Goal: Task Accomplishment & Management: Manage account settings

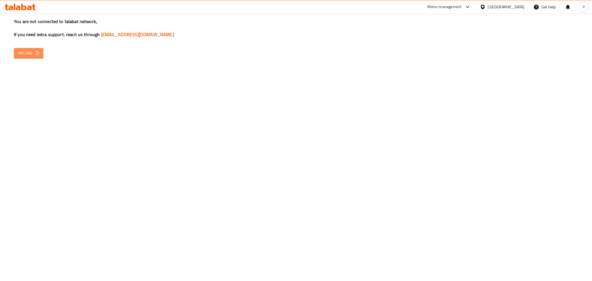
click at [35, 55] on icon "button" at bounding box center [37, 53] width 6 height 6
click at [26, 61] on div "You are not connected to talabat network, If you need extra support, reach us t…" at bounding box center [296, 140] width 592 height 281
click at [26, 56] on span "Reload" at bounding box center [28, 53] width 21 height 7
click at [26, 54] on span "Reload" at bounding box center [28, 53] width 21 height 7
click at [167, 95] on div "You are not connected to talabat network, If you need extra support, reach us t…" at bounding box center [296, 140] width 592 height 281
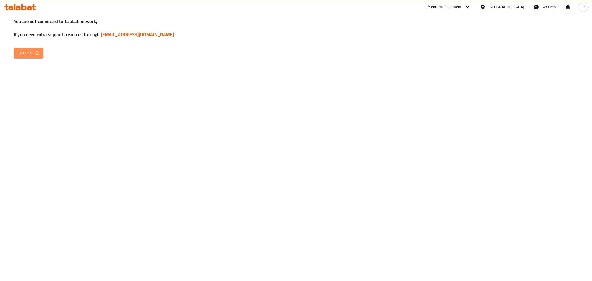
click at [31, 56] on span "Reload" at bounding box center [28, 53] width 21 height 7
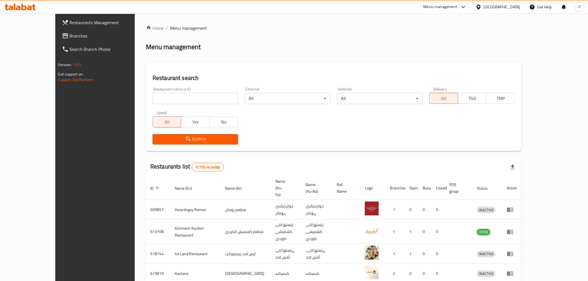
click at [156, 104] on div "Restaurant name or ID Restaurant name or ID Channel All ​ Verticals All ​ Deliv…" at bounding box center [333, 116] width 369 height 64
click at [157, 98] on input "search" at bounding box center [195, 98] width 86 height 11
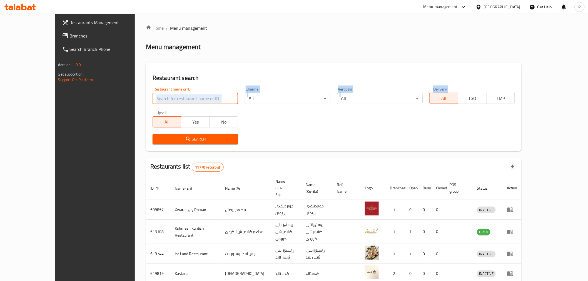
click at [152, 101] on input "search" at bounding box center [195, 98] width 86 height 11
click at [152, 95] on input "search" at bounding box center [195, 98] width 86 height 11
click button "Search" at bounding box center [195, 139] width 86 height 10
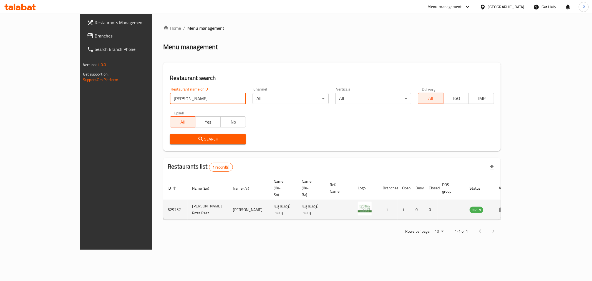
type input "[PERSON_NAME]"
click at [494, 200] on td "OPEN" at bounding box center [479, 210] width 29 height 20
click at [509, 206] on link "enhanced table" at bounding box center [504, 209] width 10 height 7
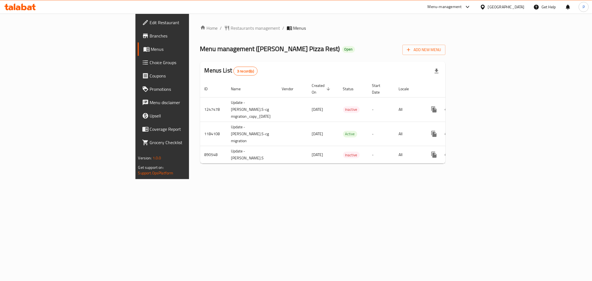
click at [312, 179] on div "Home / Restaurants management / Menus Menu management ( [PERSON_NAME] Pizza Res…" at bounding box center [323, 96] width 268 height 165
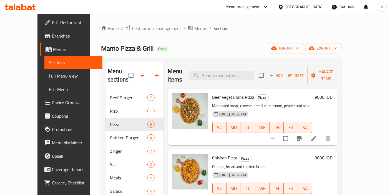
scroll to position [257, 0]
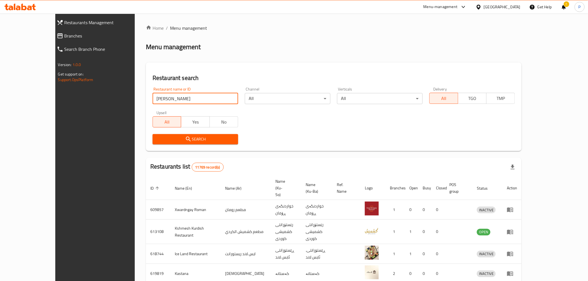
type input "[PERSON_NAME]"
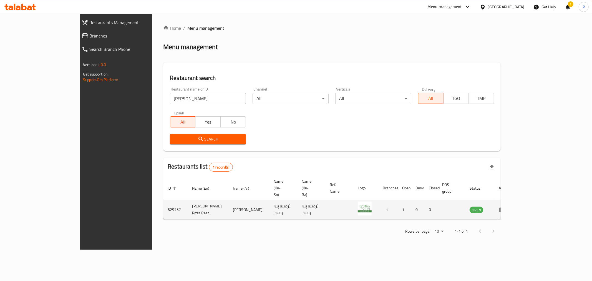
click at [514, 200] on td "enhanced table" at bounding box center [503, 210] width 19 height 20
click at [505, 208] on icon "enhanced table" at bounding box center [502, 210] width 6 height 5
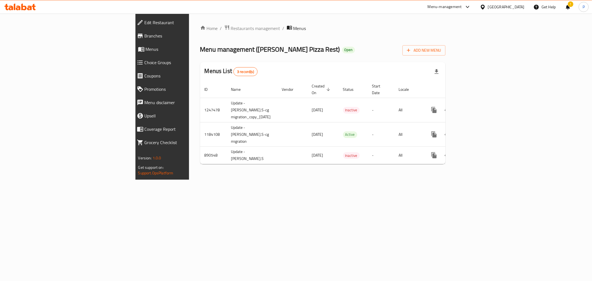
click at [244, 180] on div "Home / Restaurants management / Menus Menu management ( [PERSON_NAME] Pizza Res…" at bounding box center [323, 97] width 268 height 166
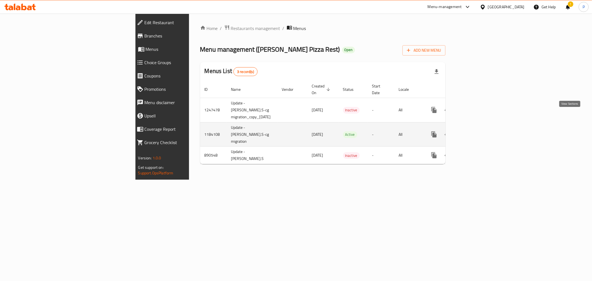
click at [478, 131] on icon "enhanced table" at bounding box center [474, 134] width 7 height 7
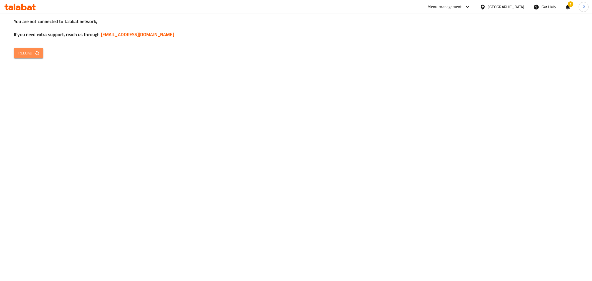
click at [22, 50] on span "Reload" at bounding box center [28, 53] width 21 height 7
click at [37, 51] on icon "button" at bounding box center [37, 53] width 6 height 6
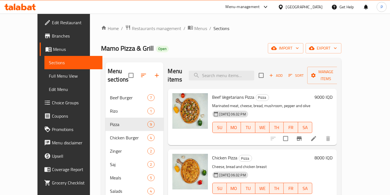
scroll to position [257, 0]
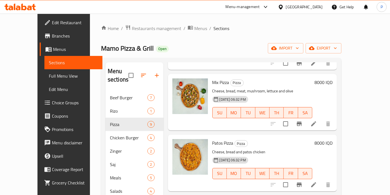
click at [245, 49] on div "Mamo Pizza & Grill Open import export" at bounding box center [221, 48] width 240 height 10
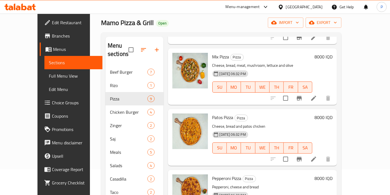
scroll to position [0, 0]
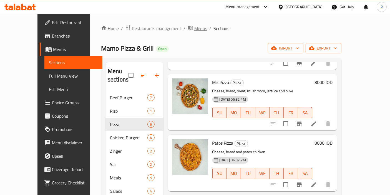
click at [194, 28] on span "Menus" at bounding box center [200, 28] width 13 height 7
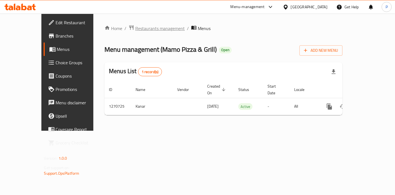
click at [139, 30] on span "Restaurants management" at bounding box center [159, 28] width 49 height 7
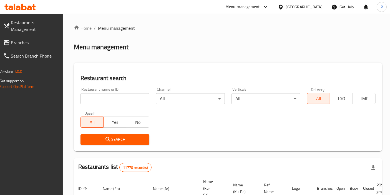
click at [126, 99] on input "search" at bounding box center [115, 98] width 69 height 11
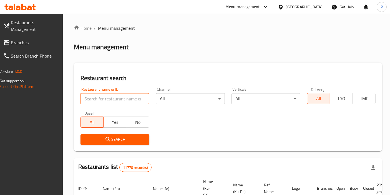
click at [132, 87] on div "Restaurant name or ID Restaurant name or ID" at bounding box center [115, 95] width 69 height 17
click at [134, 97] on input "search" at bounding box center [115, 98] width 69 height 11
type input "mayonnaise"
click button "Search" at bounding box center [115, 139] width 69 height 10
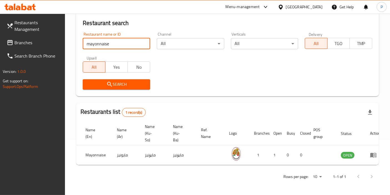
scroll to position [0, 24]
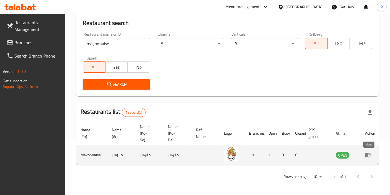
click at [368, 153] on icon "enhanced table" at bounding box center [368, 155] width 6 height 5
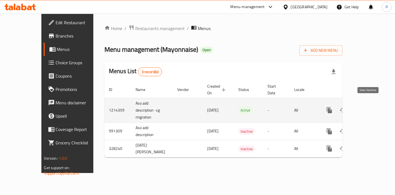
click at [372, 107] on icon "enhanced table" at bounding box center [369, 109] width 5 height 5
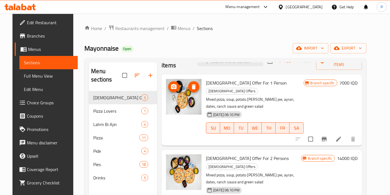
scroll to position [22, 0]
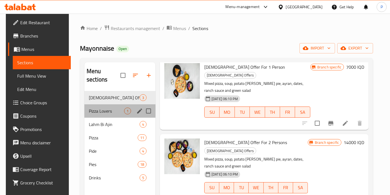
click at [99, 106] on div "Pizza Lovers 1" at bounding box center [119, 110] width 71 height 13
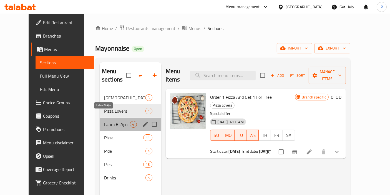
click at [104, 121] on span "Lahm Bi Ajin" at bounding box center [117, 124] width 26 height 7
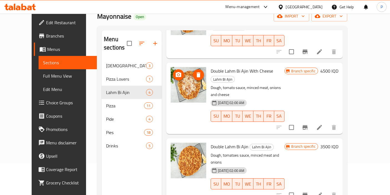
scroll to position [62, 0]
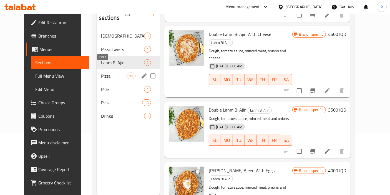
click at [106, 72] on span "Pizza" at bounding box center [114, 75] width 26 height 7
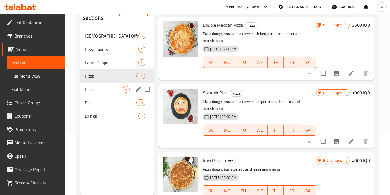
click at [97, 84] on div "Pide 4" at bounding box center [118, 88] width 74 height 13
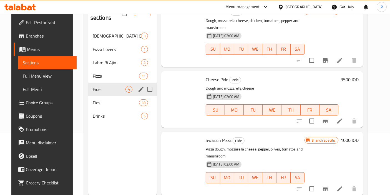
scroll to position [82, 0]
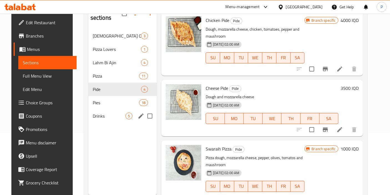
click at [98, 112] on span "Drinks" at bounding box center [109, 115] width 33 height 7
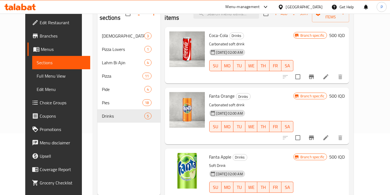
scroll to position [31, 0]
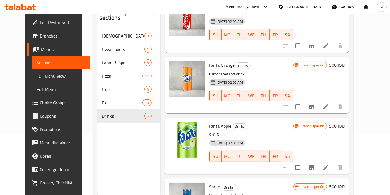
click at [314, 104] on icon "Branch-specific-item" at bounding box center [311, 106] width 5 height 4
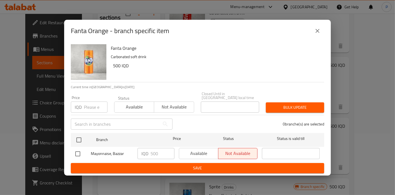
click at [315, 34] on icon "close" at bounding box center [317, 30] width 7 height 7
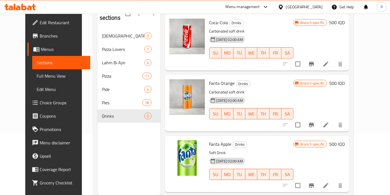
scroll to position [0, 0]
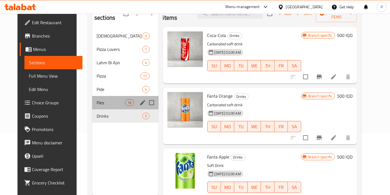
click at [99, 97] on div "Pies 18" at bounding box center [125, 102] width 66 height 13
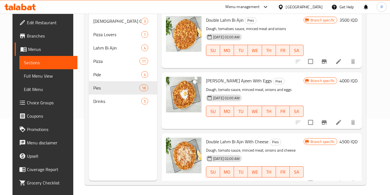
scroll to position [77, 0]
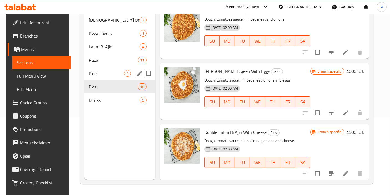
click at [114, 70] on span "Pide" at bounding box center [106, 73] width 35 height 7
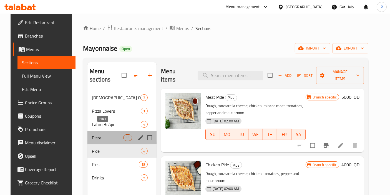
click at [103, 134] on span "Pizza" at bounding box center [107, 137] width 31 height 7
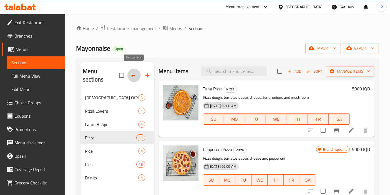
click at [134, 72] on icon "button" at bounding box center [134, 75] width 7 height 7
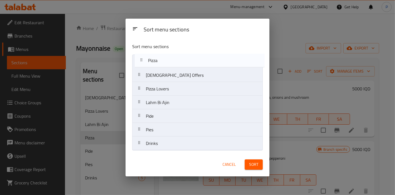
drag, startPoint x: 139, startPoint y: 103, endPoint x: 141, endPoint y: 63, distance: 40.3
click at [141, 63] on nav "Iftar Offers Pizza Lovers Lahm Bi Ajin Pizza Pide Pies Drinks" at bounding box center [197, 102] width 130 height 96
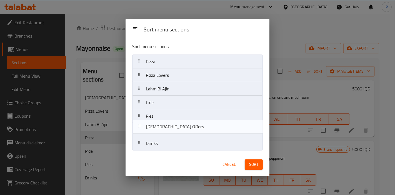
drag, startPoint x: 142, startPoint y: 82, endPoint x: 143, endPoint y: 131, distance: 48.9
click at [143, 131] on nav "Pizza Iftar Offers Pizza Lovers Lahm Bi Ajin Pide Pies Drinks" at bounding box center [197, 102] width 130 height 96
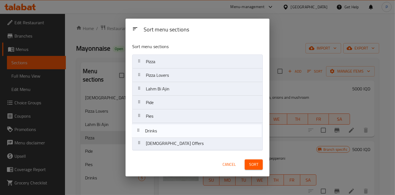
drag, startPoint x: 162, startPoint y: 142, endPoint x: 161, endPoint y: 129, distance: 13.6
click at [161, 129] on nav "Pizza Pizza Lovers Lahm Bi Ajin Pide Pies Iftar Offers Drinks" at bounding box center [197, 102] width 130 height 96
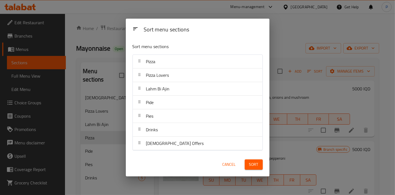
click at [250, 162] on span "Sort" at bounding box center [253, 164] width 9 height 7
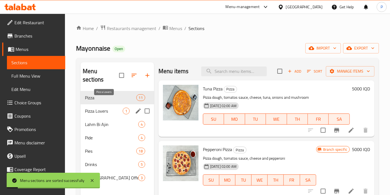
click at [104, 104] on div "Pizza Lovers 1" at bounding box center [118, 110] width 74 height 13
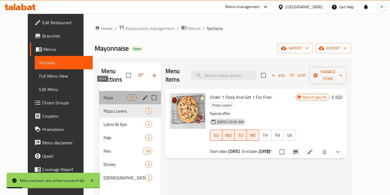
click at [106, 94] on span "Pizza" at bounding box center [116, 97] width 24 height 7
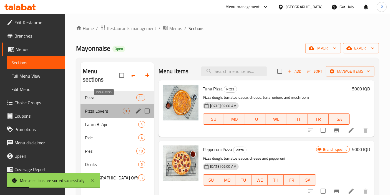
click at [109, 107] on span "Pizza Lovers" at bounding box center [104, 110] width 38 height 7
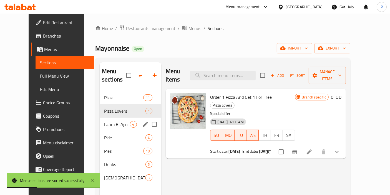
click at [114, 121] on span "Lahm Bi Ajin" at bounding box center [117, 124] width 26 height 7
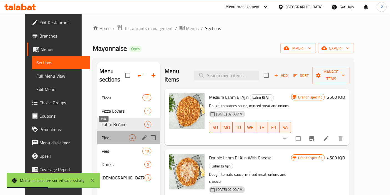
click at [107, 134] on span "Pide" at bounding box center [115, 137] width 27 height 7
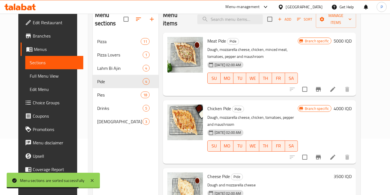
scroll to position [47, 0]
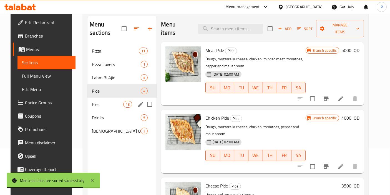
click at [100, 101] on span "Pies" at bounding box center [107, 104] width 31 height 7
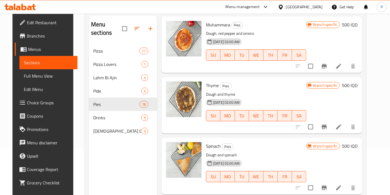
scroll to position [648, 0]
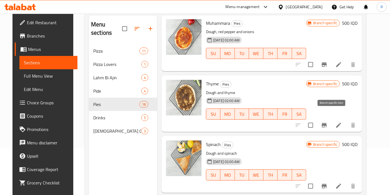
click at [331, 118] on button "Branch-specific-item" at bounding box center [324, 124] width 13 height 13
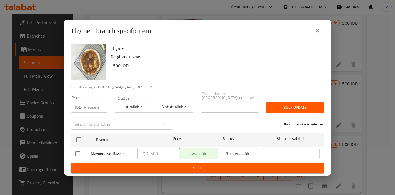
click at [320, 29] on icon "close" at bounding box center [317, 30] width 7 height 7
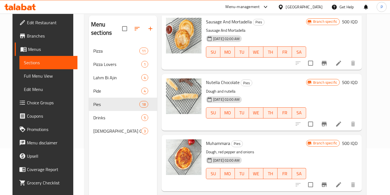
scroll to position [493, 0]
